Goal: Information Seeking & Learning: Understand process/instructions

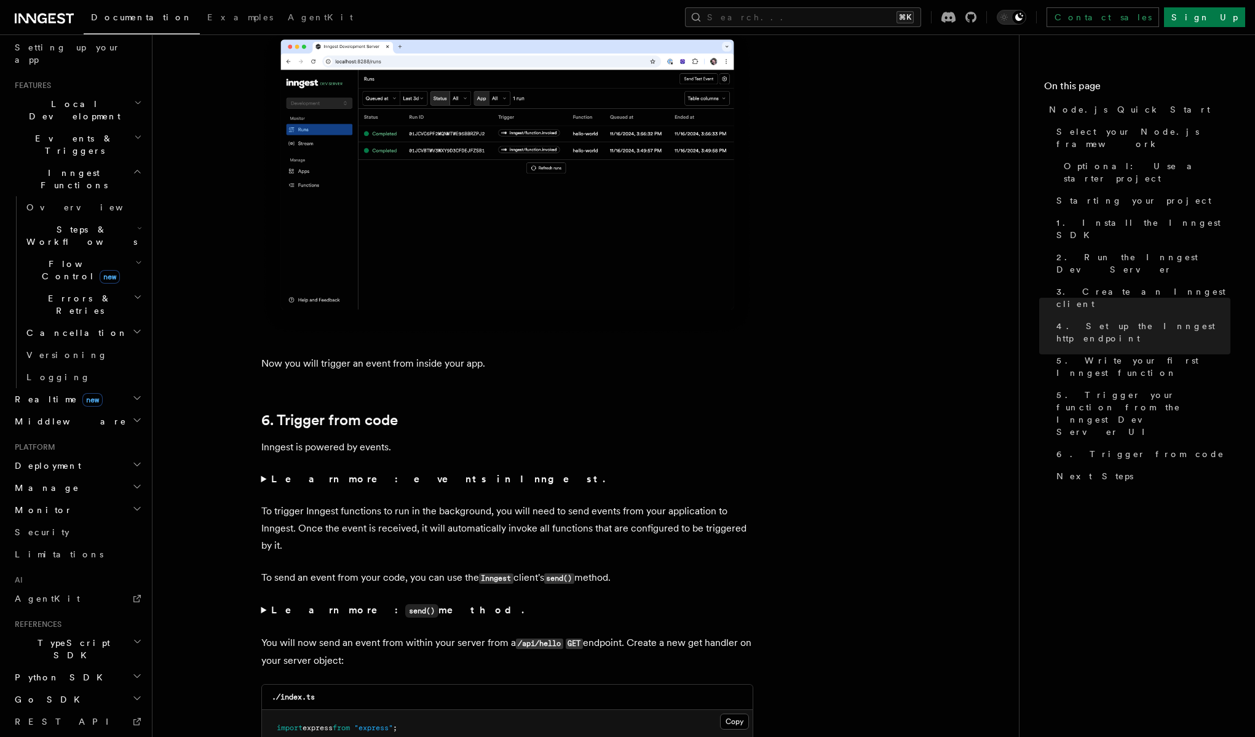
scroll to position [247, 0]
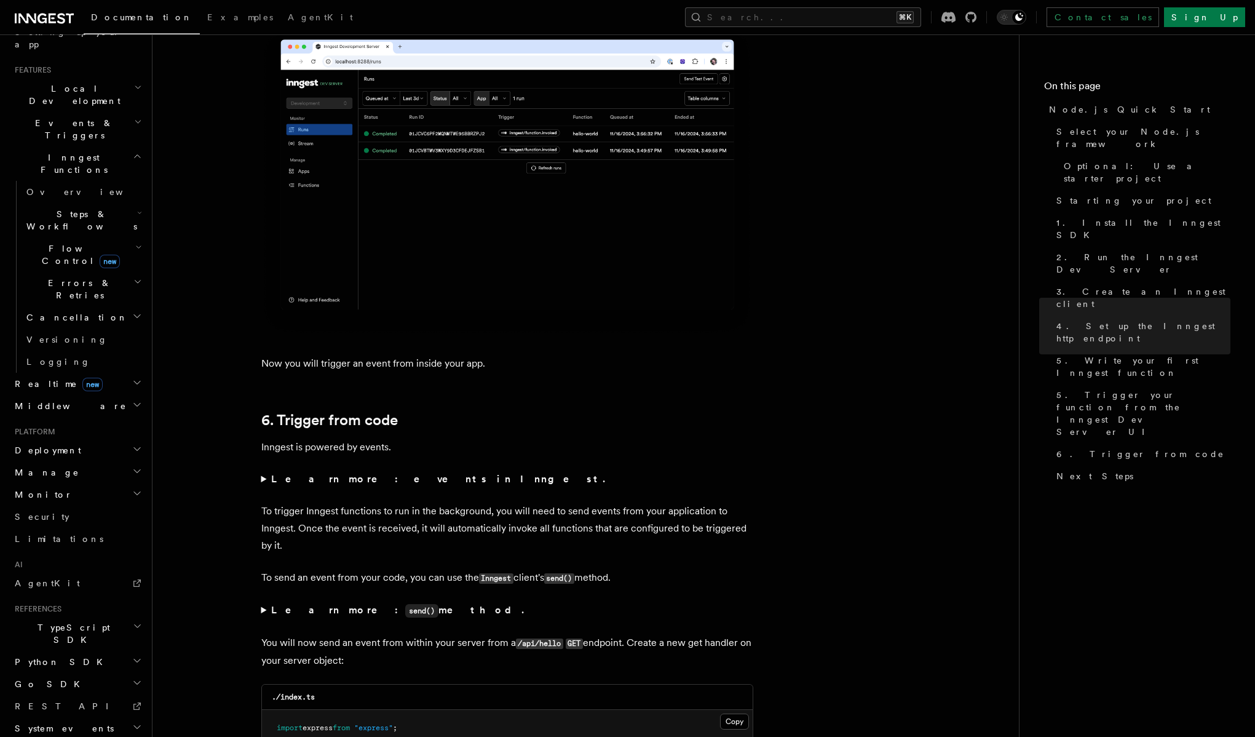
click at [36, 378] on span "Realtime new" at bounding box center [56, 384] width 93 height 12
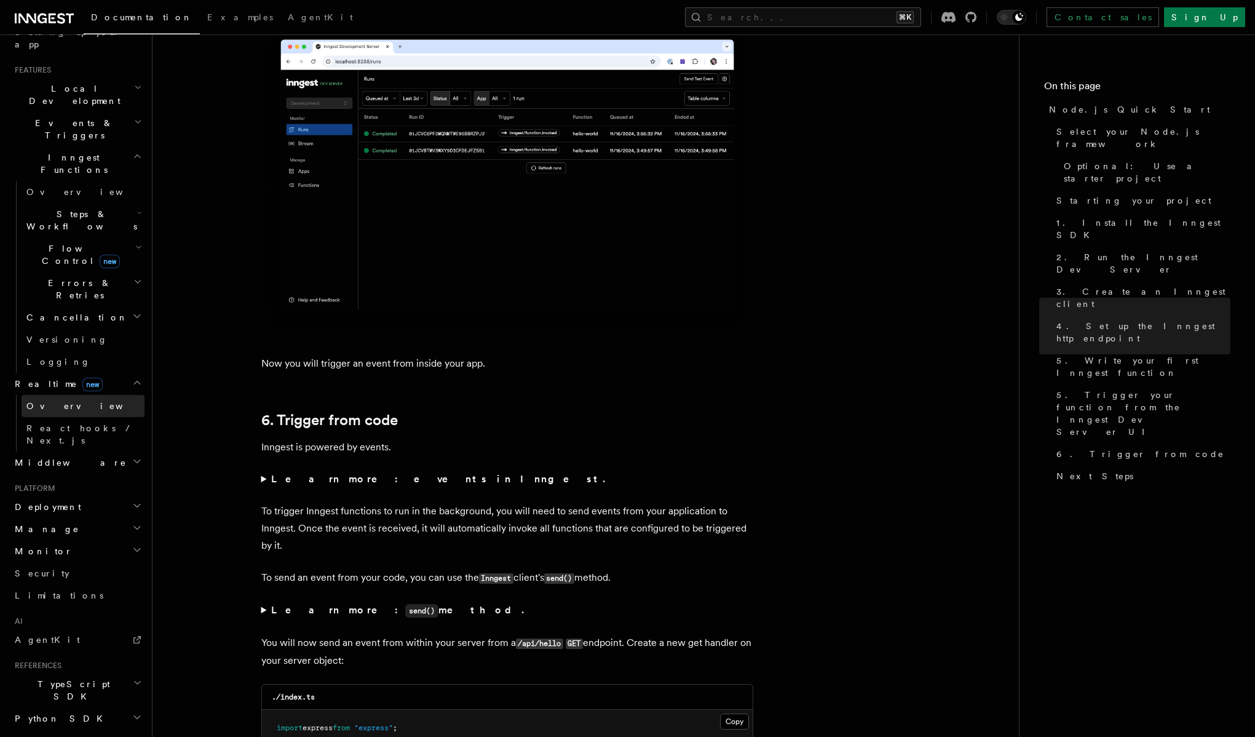
click at [38, 401] on span "Overview" at bounding box center [89, 406] width 127 height 10
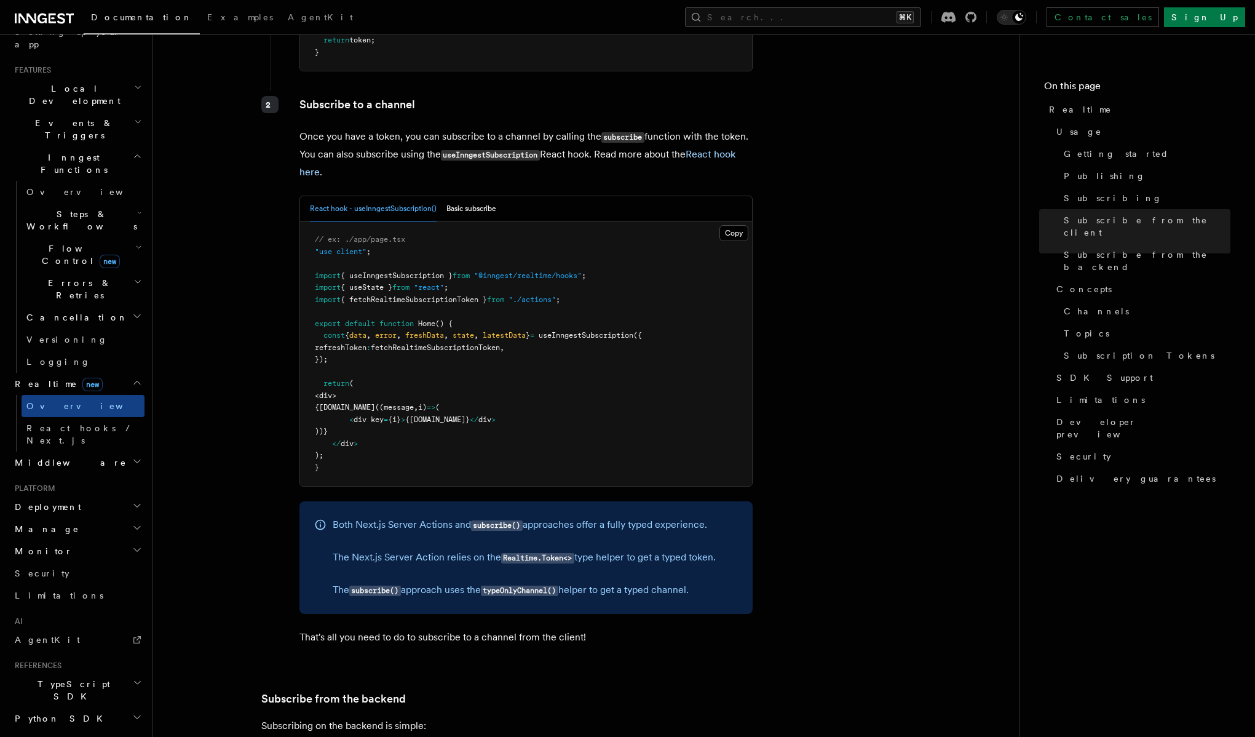
scroll to position [1883, 0]
click at [55, 456] on span "Middleware" at bounding box center [68, 462] width 117 height 12
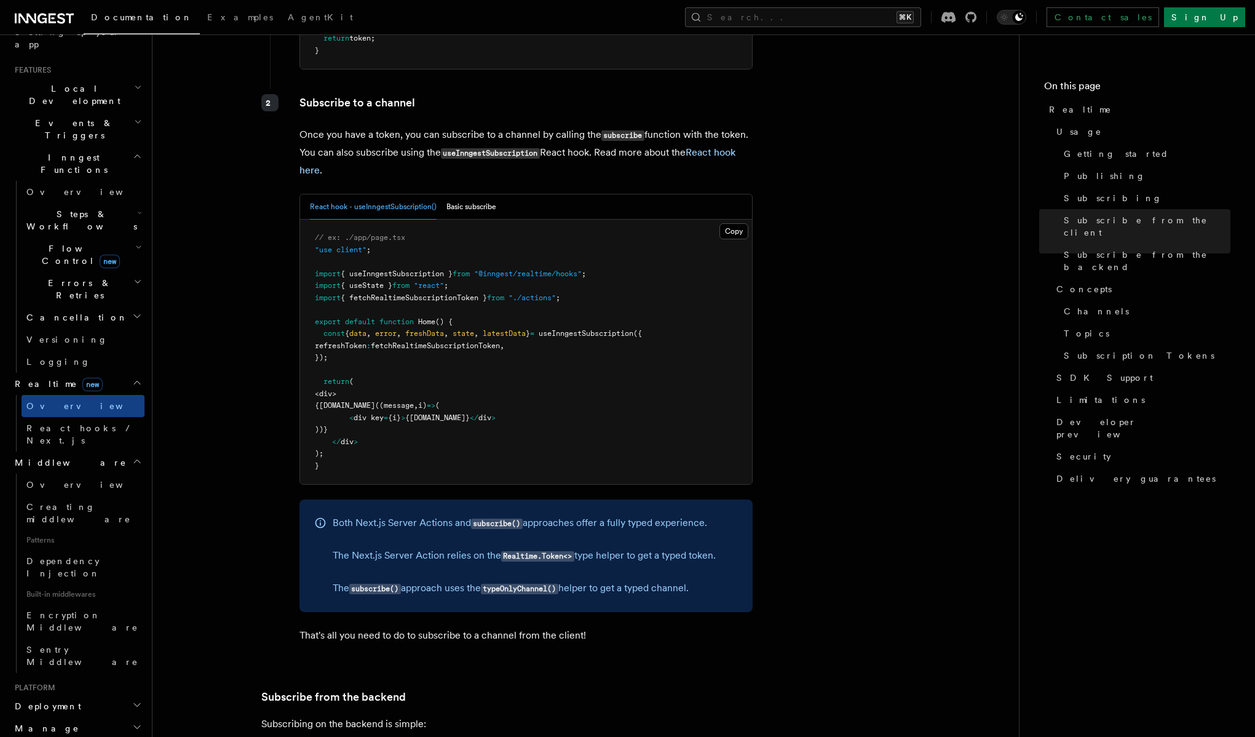
click at [55, 456] on span "Middleware" at bounding box center [68, 462] width 117 height 12
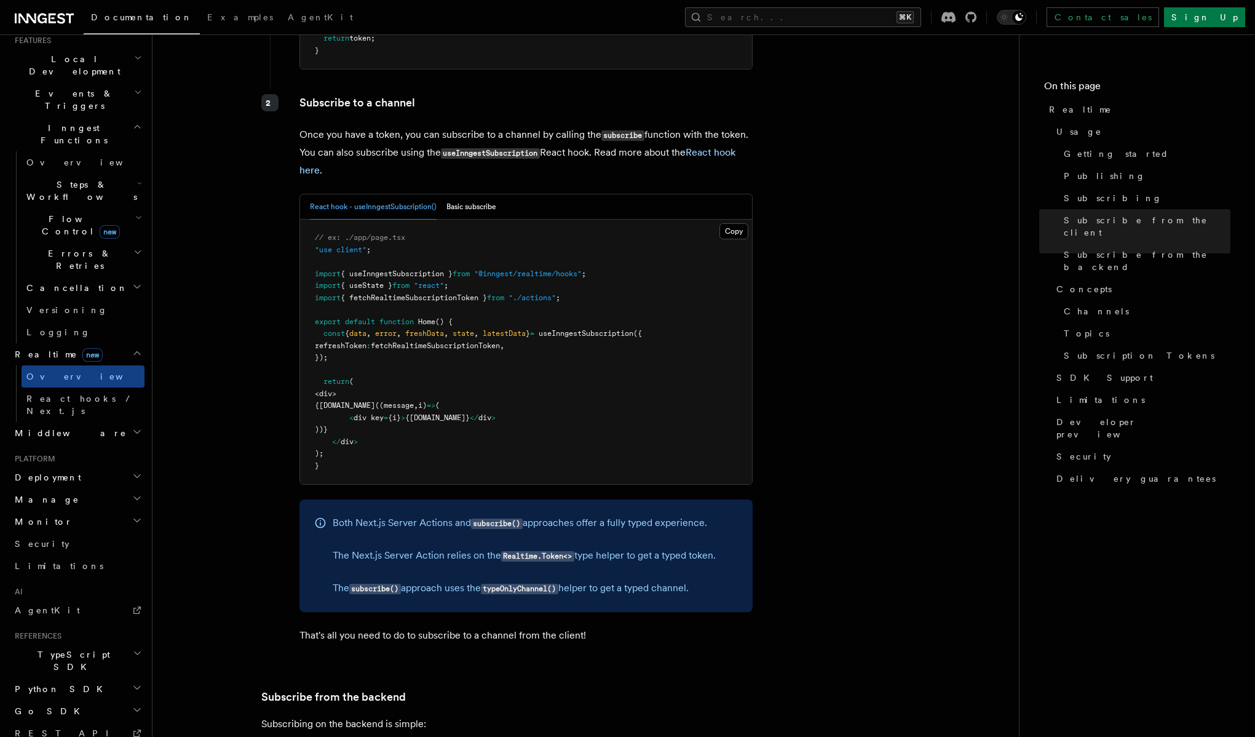
scroll to position [292, 0]
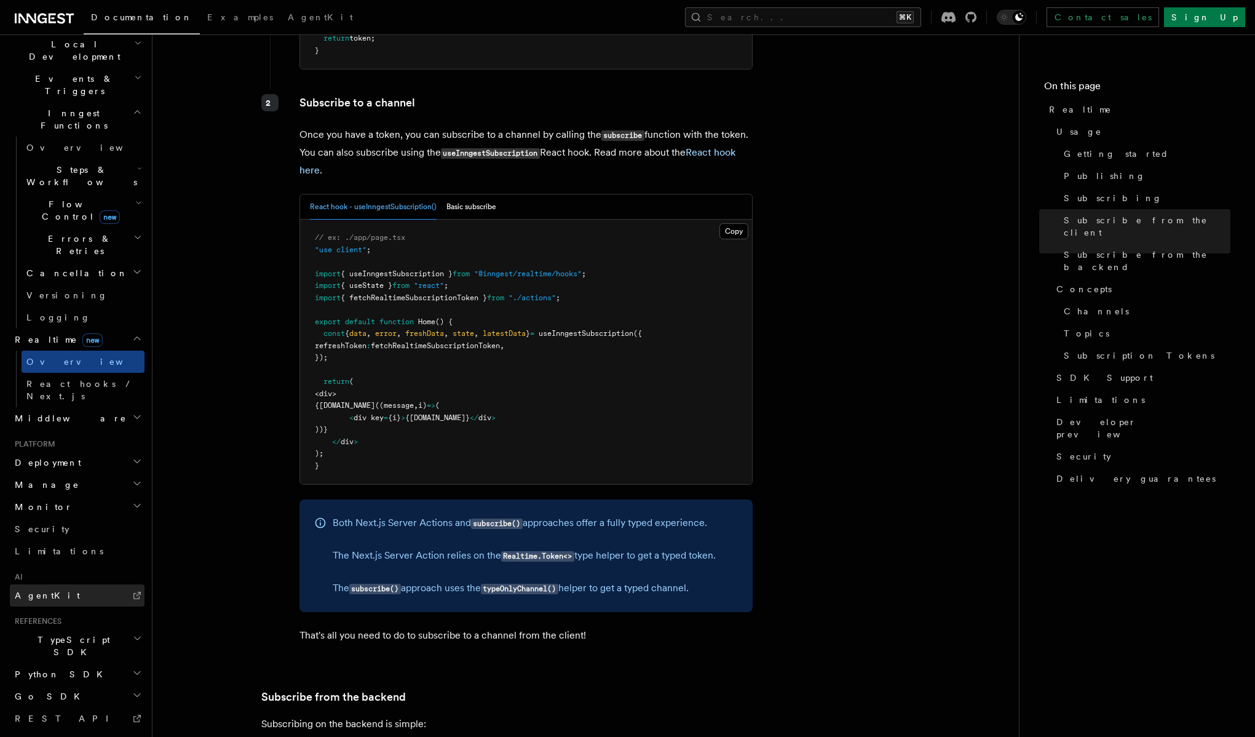
click at [36, 591] on span "AgentKit" at bounding box center [47, 596] width 65 height 10
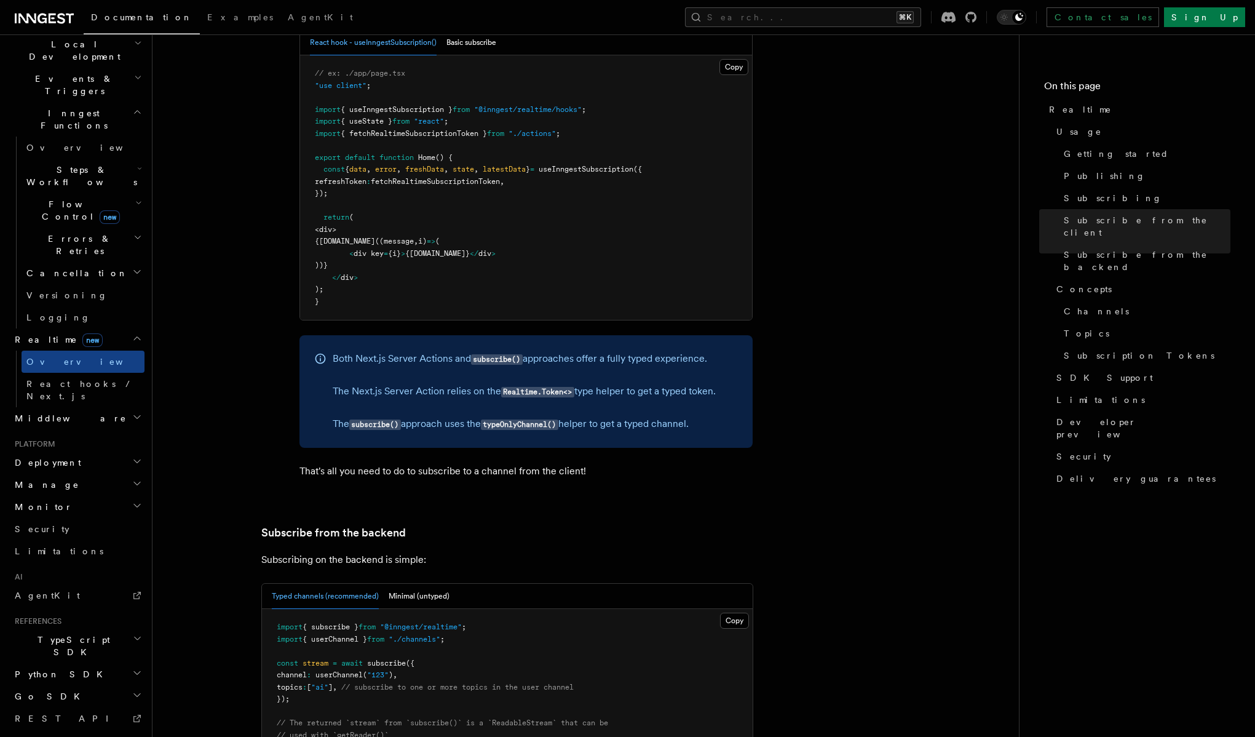
click at [242, 472] on article "Features Realtime TypeScript SDK v3.32.0+ Go SDK v0.9.0+ Realtime is currently …" at bounding box center [585, 339] width 827 height 4666
click at [61, 634] on span "TypeScript SDK" at bounding box center [71, 646] width 123 height 25
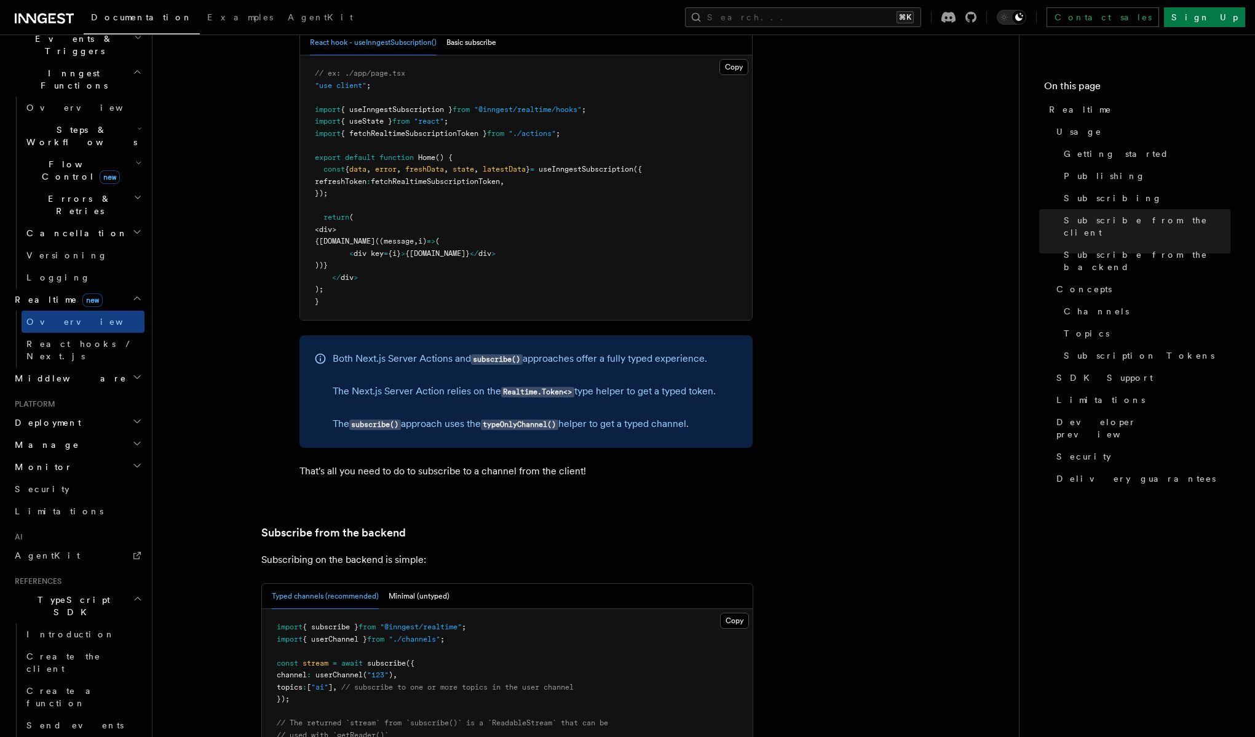
scroll to position [348, 0]
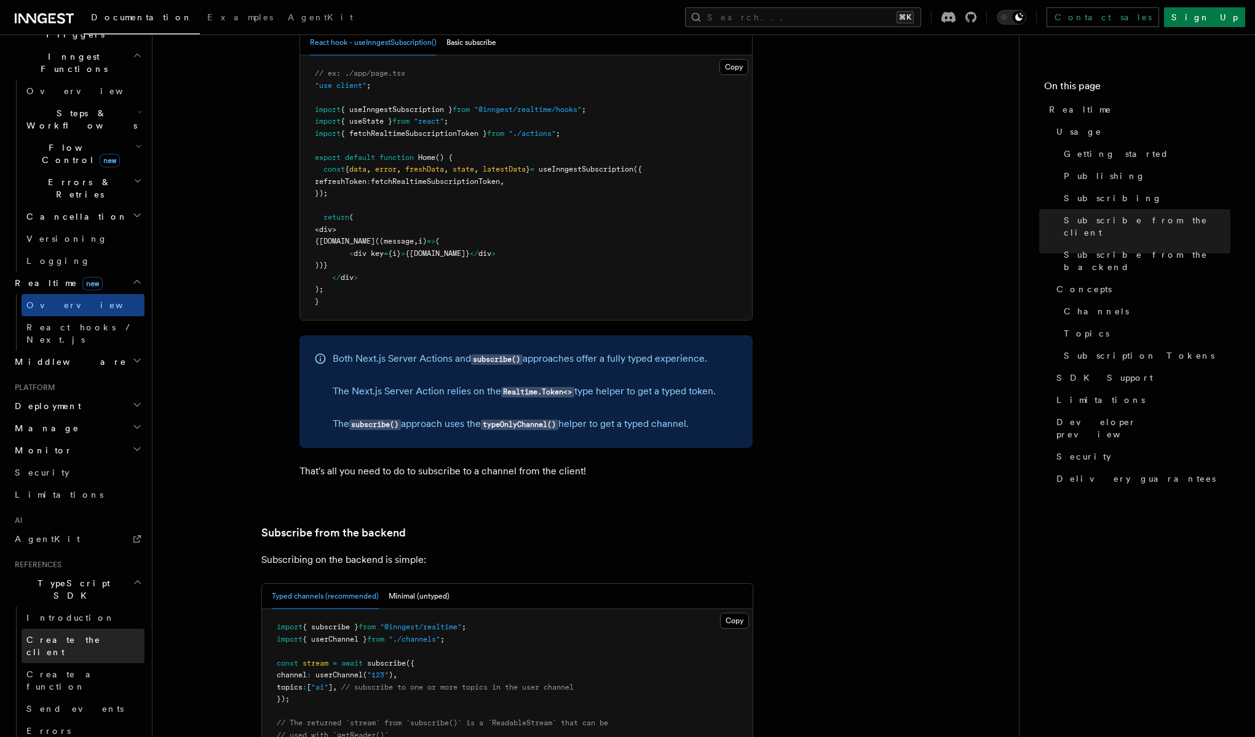
click at [69, 634] on span "Create the client" at bounding box center [85, 646] width 118 height 25
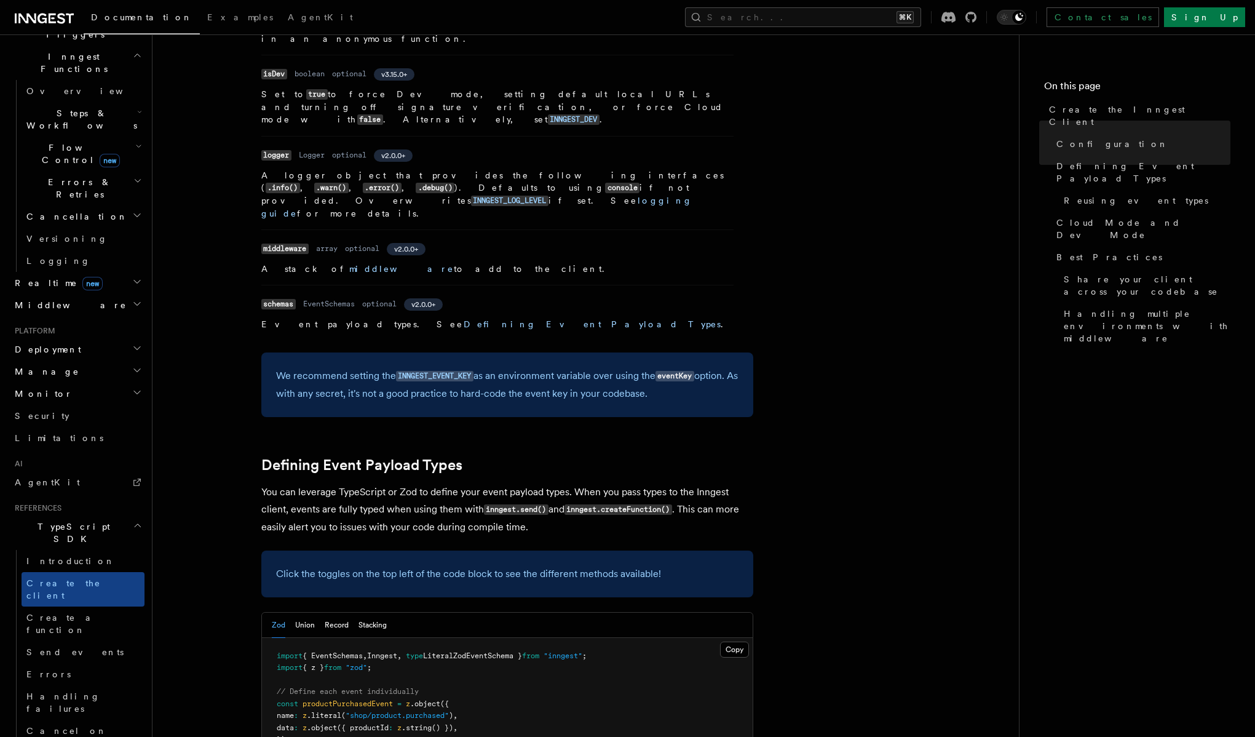
scroll to position [699, 0]
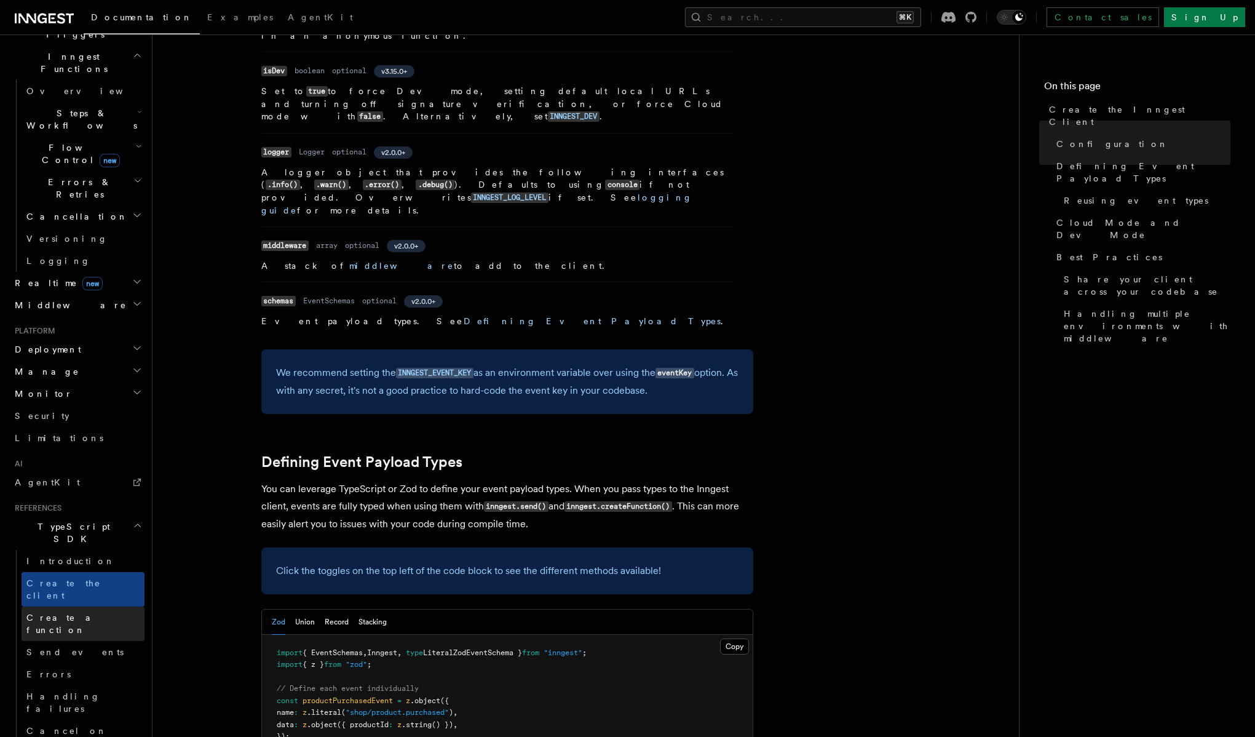
click at [76, 613] on span "Create a function" at bounding box center [62, 624] width 73 height 22
